Goal: Task Accomplishment & Management: Manage account settings

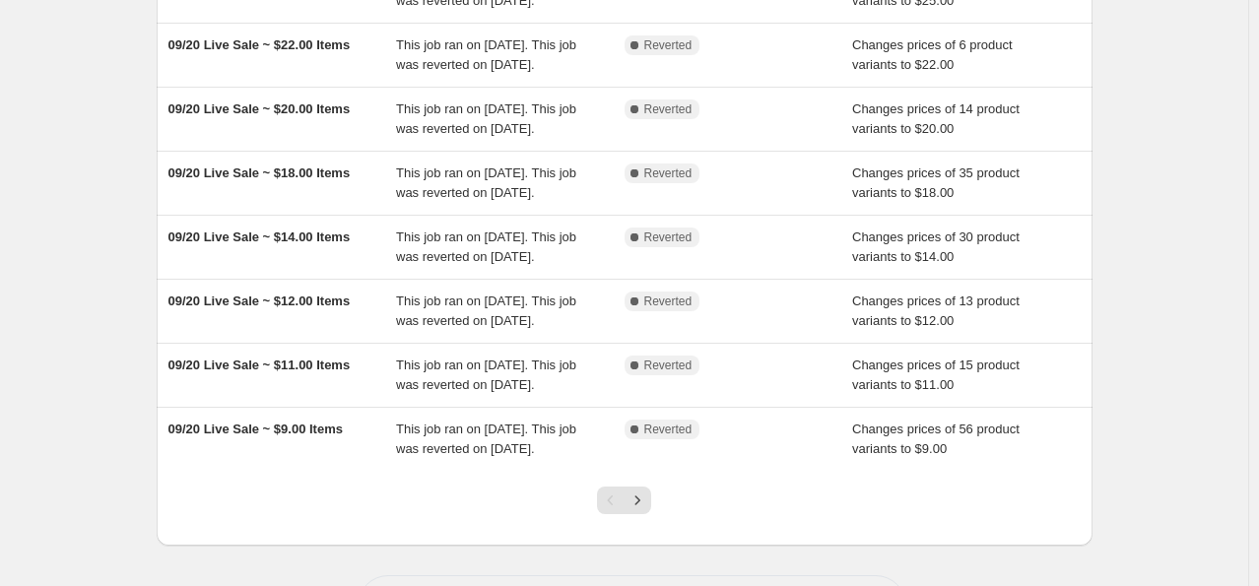
scroll to position [394, 0]
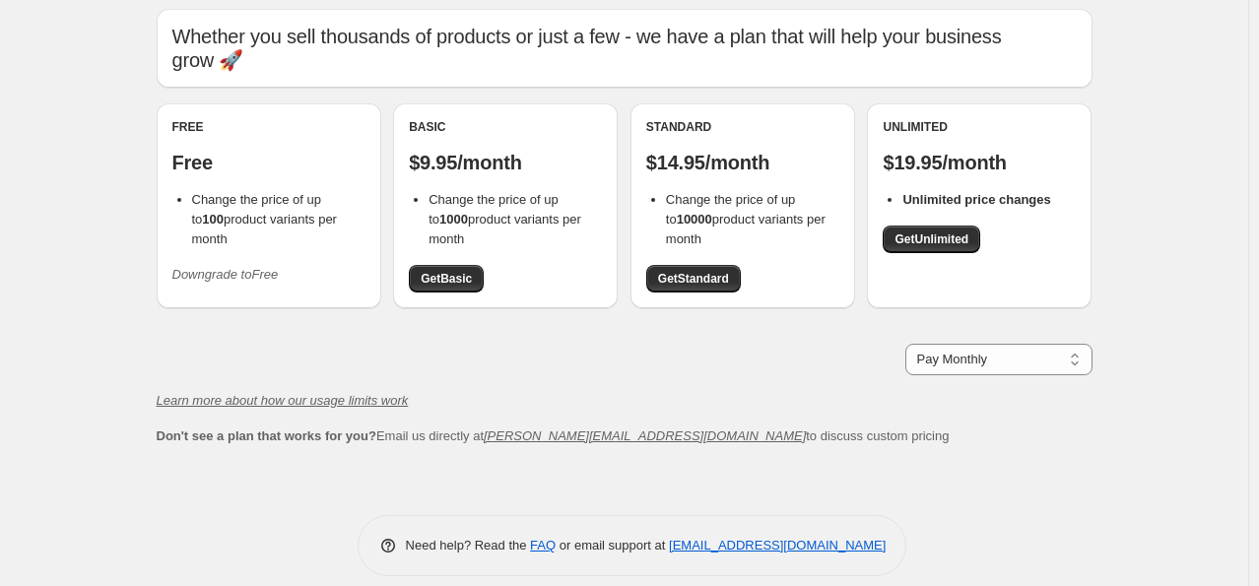
scroll to position [85, 0]
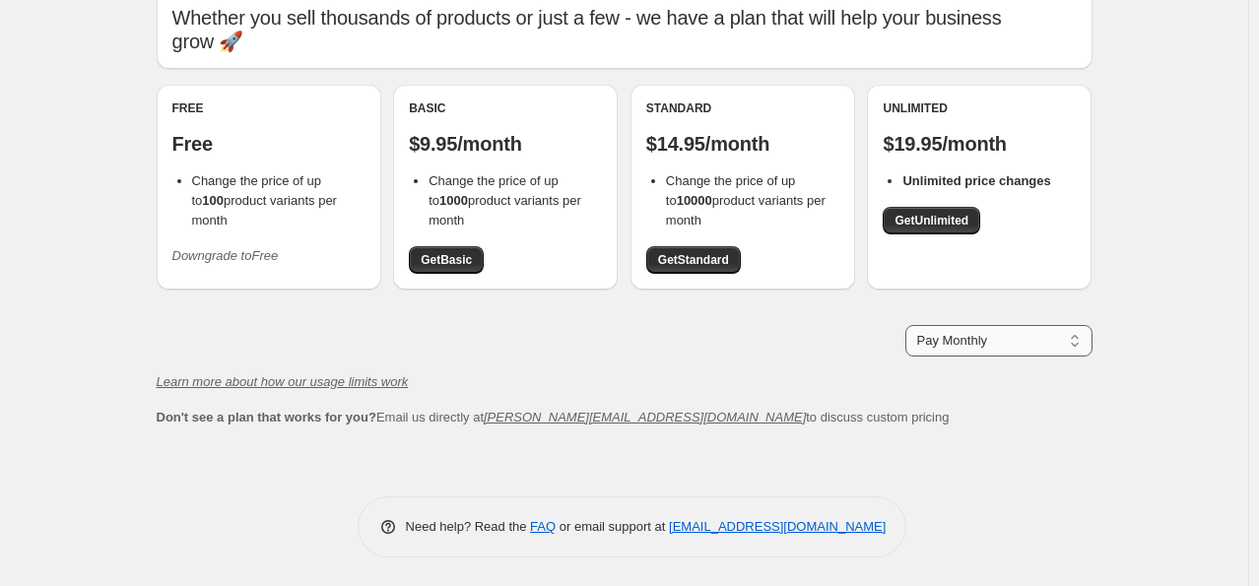
click at [1076, 351] on select "Pay Monthly Pay Yearly (Save 16%)" at bounding box center [998, 341] width 187 height 32
click at [1168, 351] on div "Plans. This page is ready Plans Whether you sell thousands of products or just …" at bounding box center [624, 251] width 1248 height 672
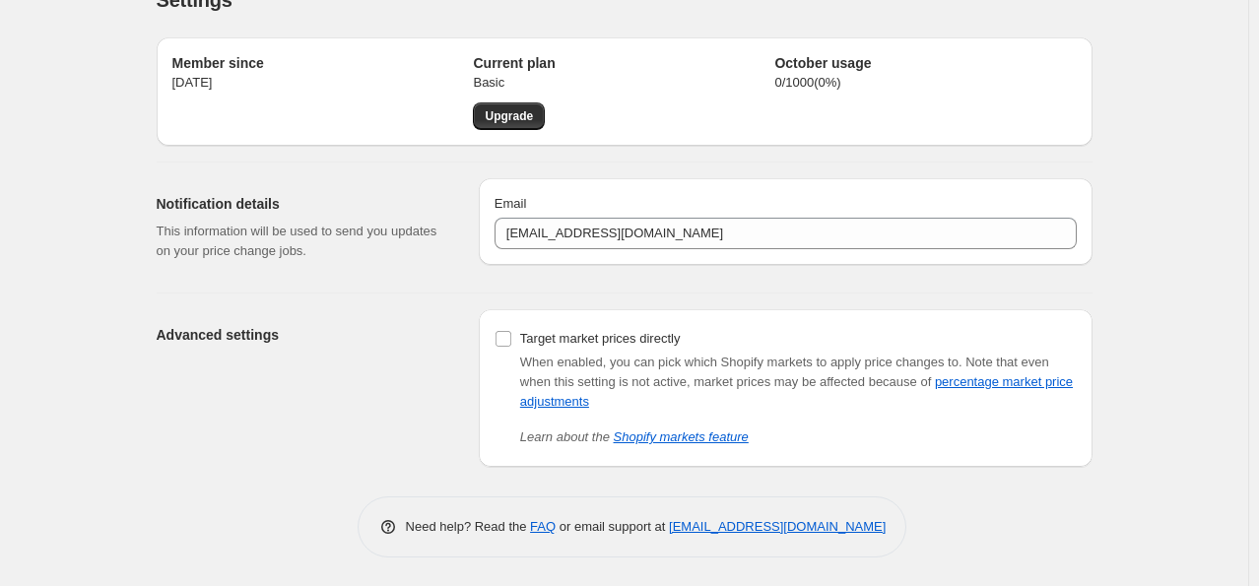
click at [348, 383] on div "Advanced settings" at bounding box center [310, 388] width 306 height 158
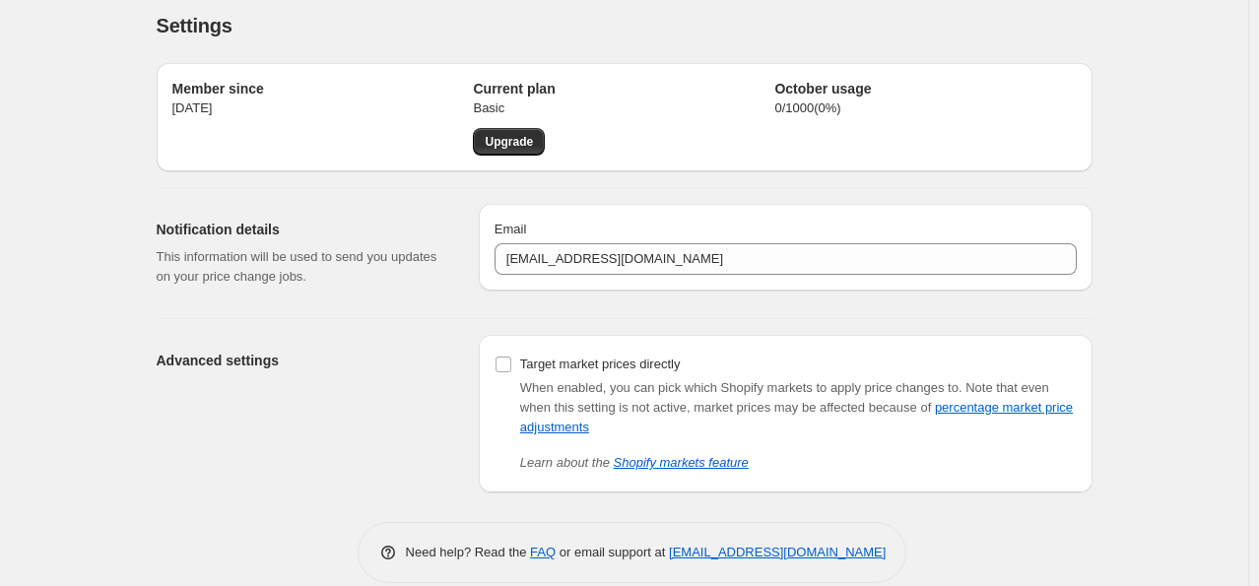
scroll to position [0, 0]
